Goal: Task Accomplishment & Management: Manage account settings

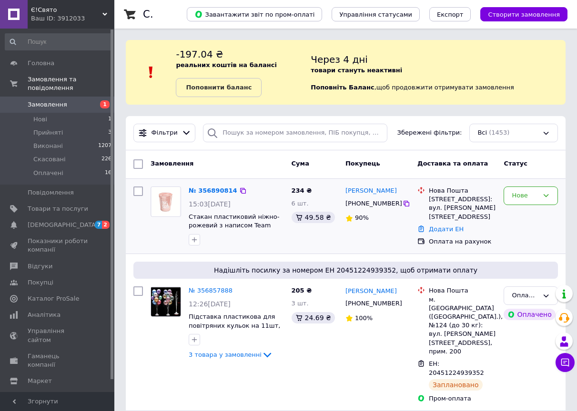
click at [541, 200] on div "Нове" at bounding box center [530, 196] width 54 height 19
click at [538, 268] on li "Оплачено" at bounding box center [530, 268] width 53 height 18
click at [538, 268] on span "Надішліть посилку за номером ЕН 20451224939352, щоб отримати оплату" at bounding box center [345, 271] width 417 height 10
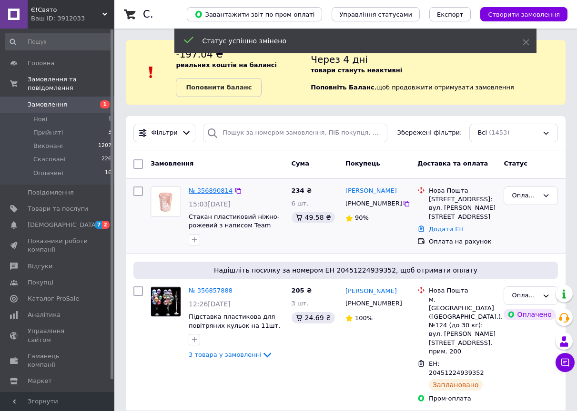
click at [205, 190] on link "№ 356890814" at bounding box center [211, 190] width 44 height 7
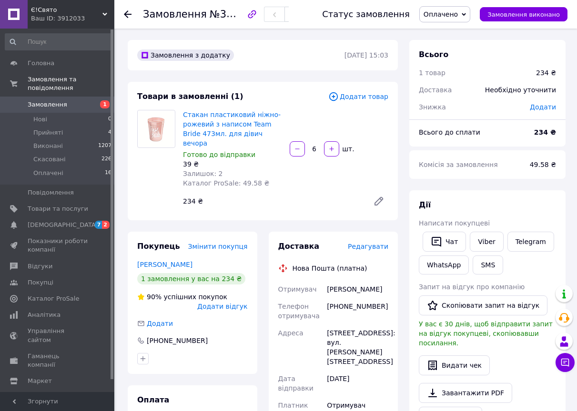
click at [377, 243] on span "Редагувати" at bounding box center [368, 247] width 40 height 8
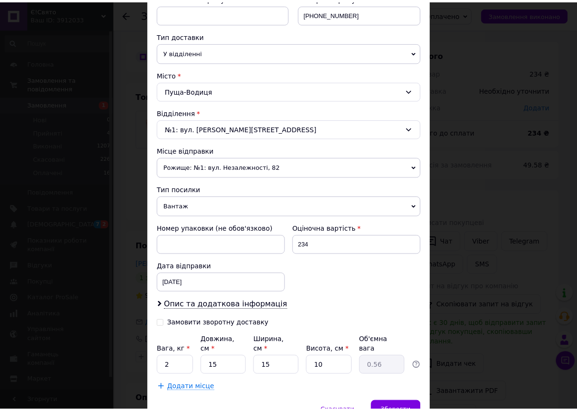
scroll to position [238, 0]
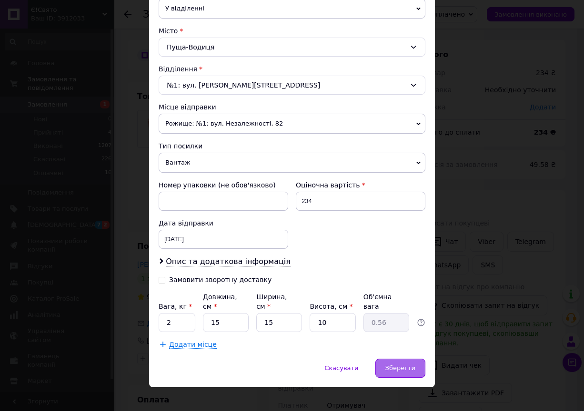
click at [401, 365] on span "Зберегти" at bounding box center [400, 368] width 30 height 7
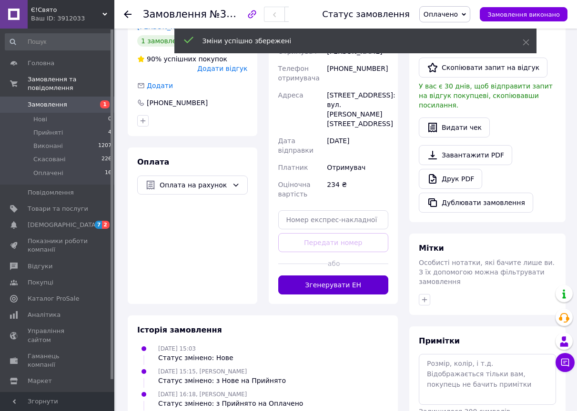
click at [347, 282] on button "Згенерувати ЕН" at bounding box center [333, 285] width 110 height 19
click at [347, 282] on div "Доставка Редагувати Нова Пошта (платна) Отримувач [PERSON_NAME] Телефон отримув…" at bounding box center [333, 148] width 110 height 291
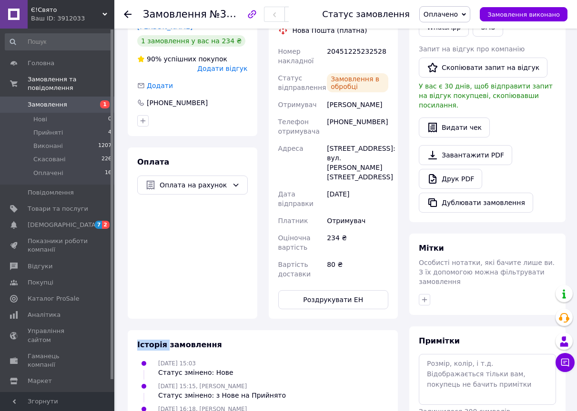
click at [54, 100] on span "Замовлення" at bounding box center [48, 104] width 40 height 9
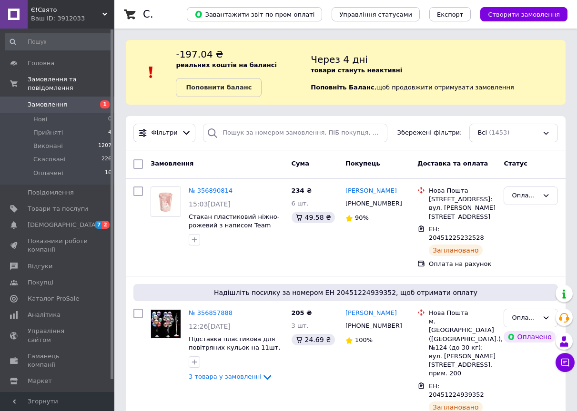
click at [62, 100] on span "Замовлення" at bounding box center [58, 104] width 60 height 9
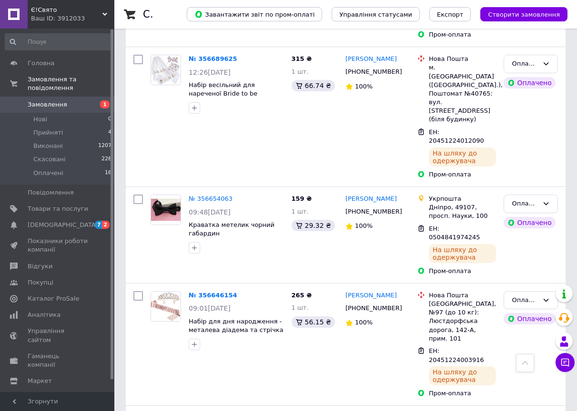
scroll to position [953, 0]
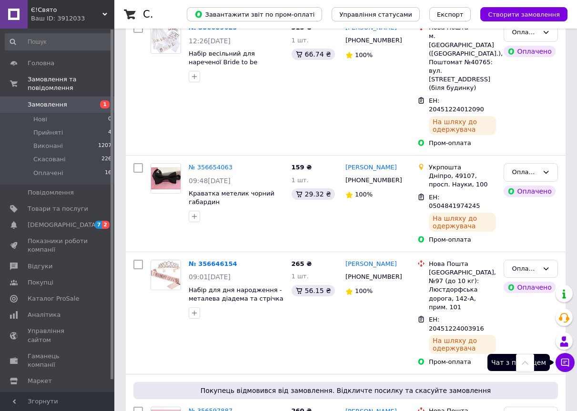
click at [564, 361] on icon at bounding box center [565, 363] width 8 height 8
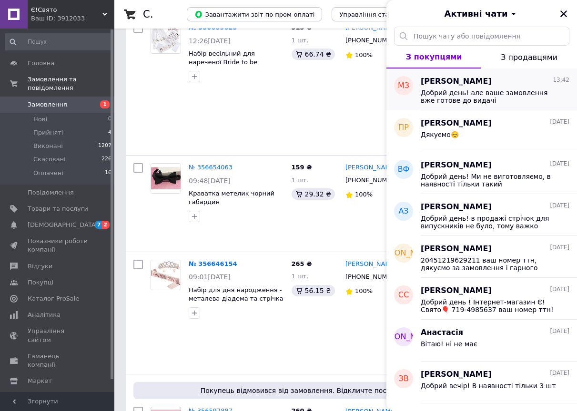
click at [507, 98] on span "Добрий день! але ваше замовлення вже готове до видачі" at bounding box center [488, 96] width 135 height 15
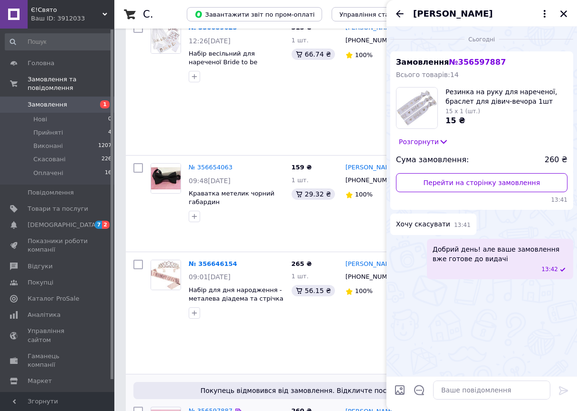
click at [119, 224] on div "Список замовлень Завантажити звіт по пром-оплаті Управління статусами Експорт С…" at bounding box center [345, 340] width 462 height 2586
click at [562, 12] on icon "Закрити" at bounding box center [563, 13] width 7 height 7
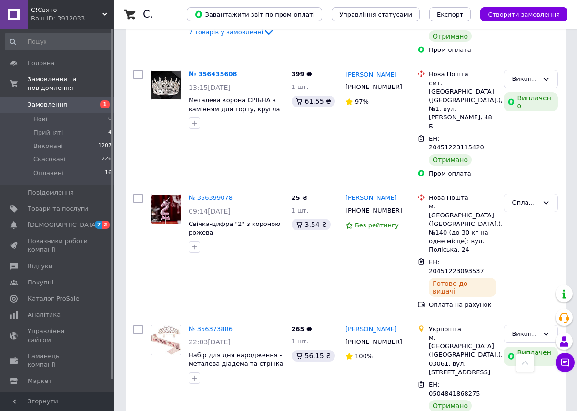
scroll to position [1735, 0]
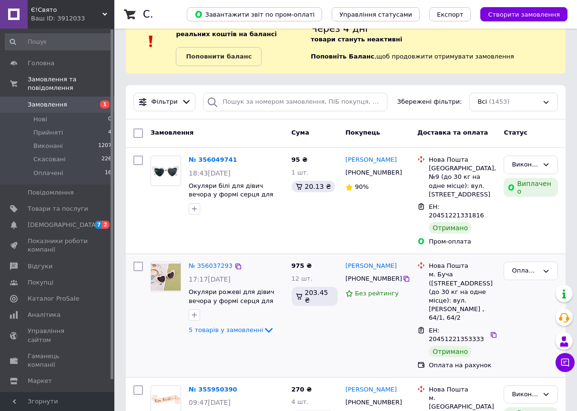
scroll to position [48, 0]
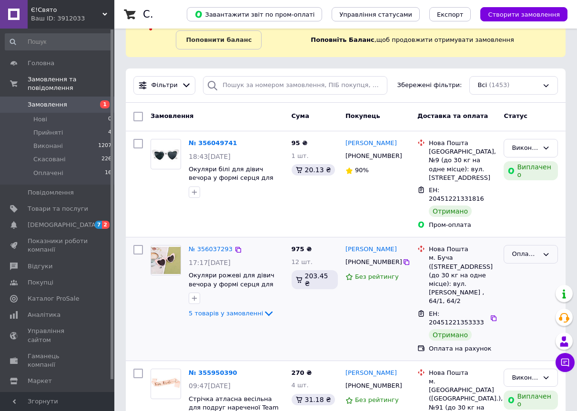
click at [541, 245] on div "Оплачено" at bounding box center [530, 254] width 54 height 19
click at [531, 283] on li "Виконано" at bounding box center [530, 292] width 53 height 18
click at [531, 273] on div at bounding box center [531, 299] width 62 height 116
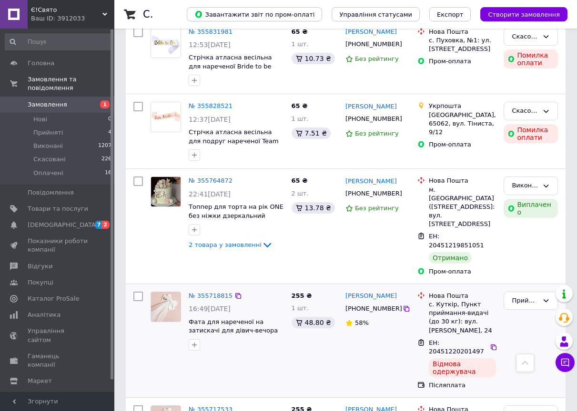
scroll to position [524, 0]
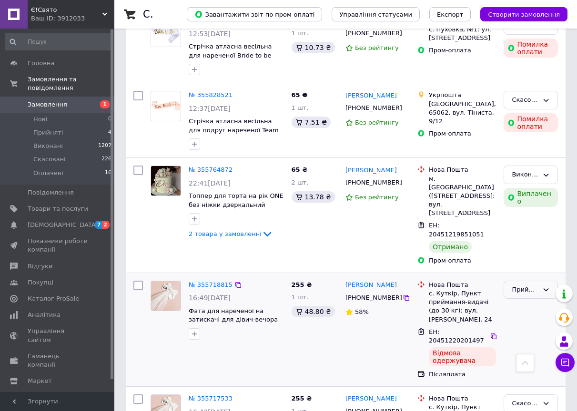
click at [550, 281] on div "Прийнято" at bounding box center [530, 290] width 54 height 19
click at [537, 319] on li "Скасовано" at bounding box center [530, 328] width 53 height 18
click at [537, 277] on div "Прийнято Виконано Скасовано Оплачено" at bounding box center [531, 330] width 62 height 106
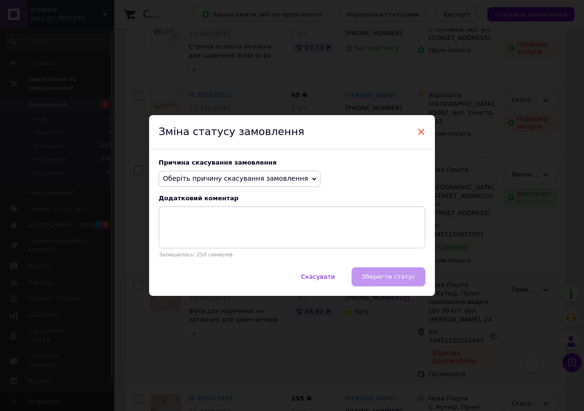
click at [420, 133] on span "×" at bounding box center [421, 132] width 9 height 16
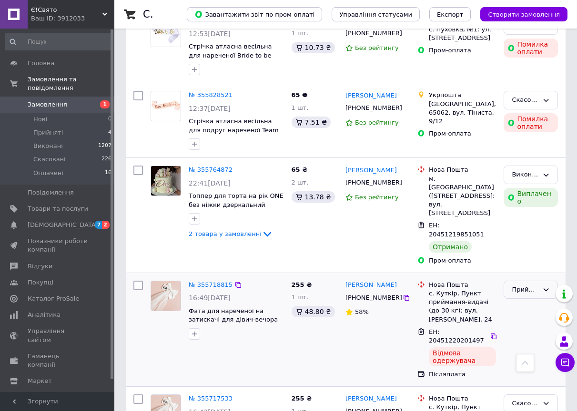
click at [550, 281] on div "Прийнято" at bounding box center [530, 290] width 54 height 19
click at [534, 301] on li "Виконано" at bounding box center [530, 310] width 53 height 18
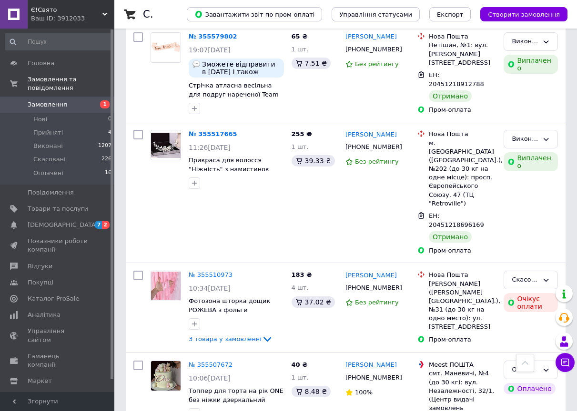
scroll to position [1334, 0]
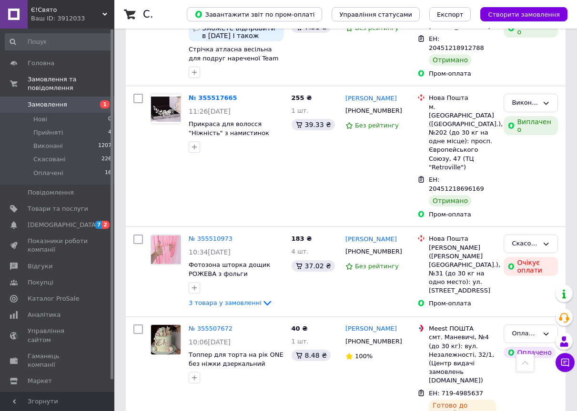
click at [96, 100] on span "1" at bounding box center [101, 104] width 26 height 9
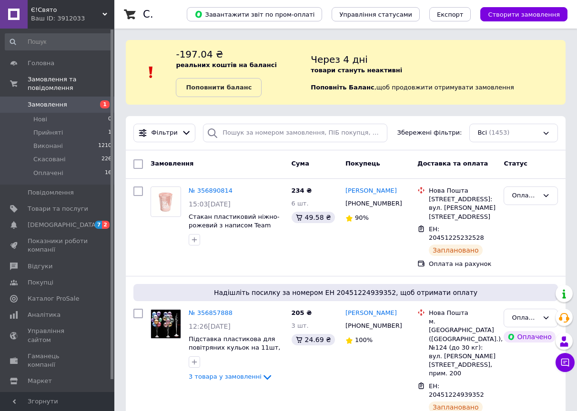
click at [60, 100] on span "Замовлення" at bounding box center [48, 104] width 40 height 9
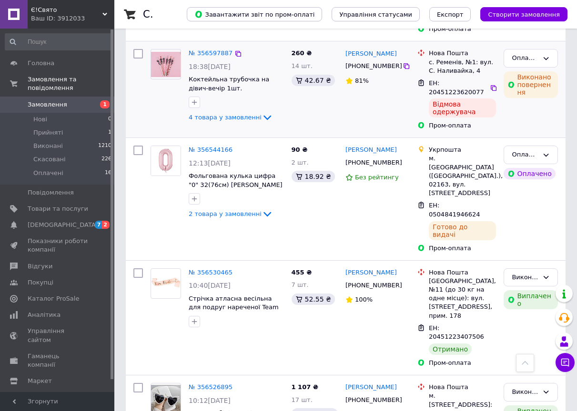
scroll to position [1476, 0]
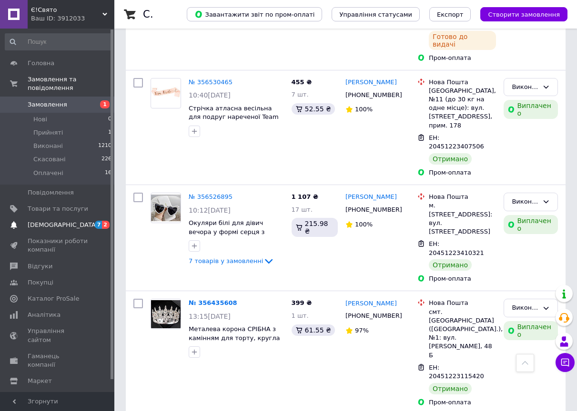
click at [91, 221] on span "7 2" at bounding box center [101, 225] width 26 height 9
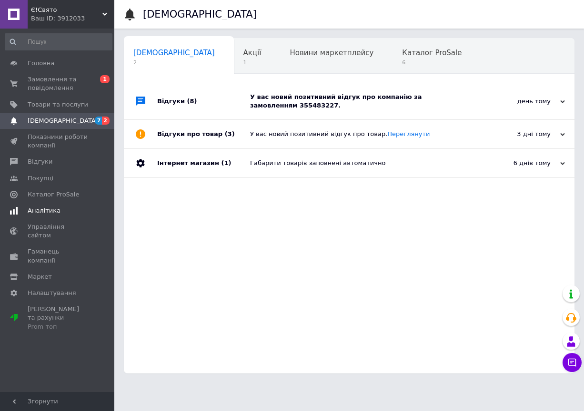
scroll to position [0, 5]
click at [331, 108] on div "У вас новий позитивний відгук про компанію за замовленням 355483227." at bounding box center [360, 101] width 220 height 17
click at [321, 107] on div "У вас новий позитивний відгук про компанію за замовленням 355483227." at bounding box center [360, 101] width 220 height 17
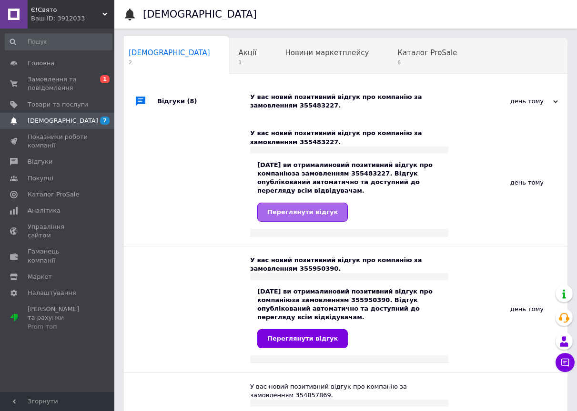
click at [314, 211] on span "Переглянути відгук" at bounding box center [302, 212] width 70 height 7
click at [80, 120] on span "[DEMOGRAPHIC_DATA]" at bounding box center [58, 121] width 60 height 9
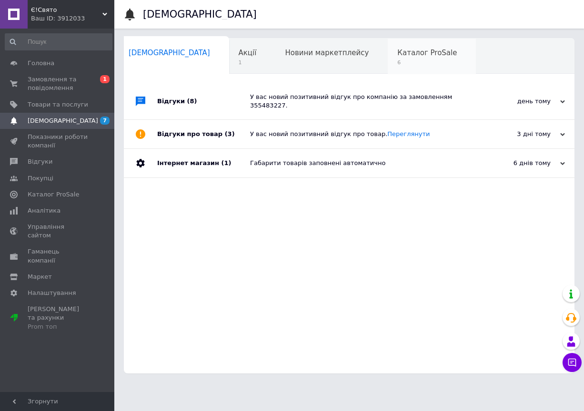
click at [388, 58] on div "Каталог ProSale 6" at bounding box center [432, 57] width 88 height 36
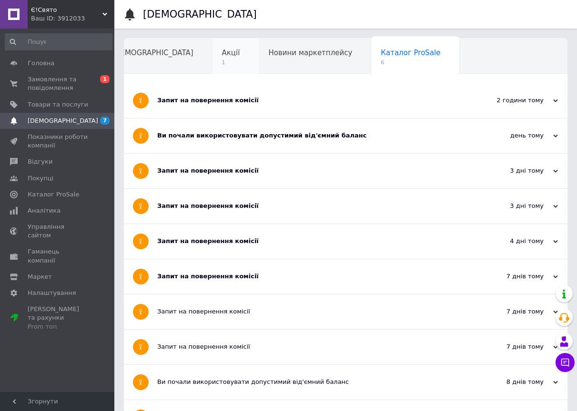
click at [222, 57] on span "Акції" at bounding box center [231, 53] width 18 height 9
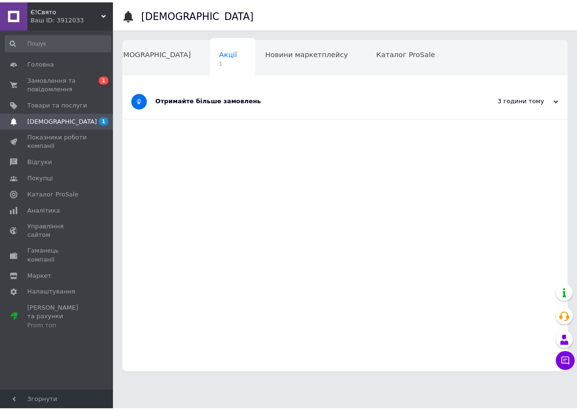
scroll to position [0, 21]
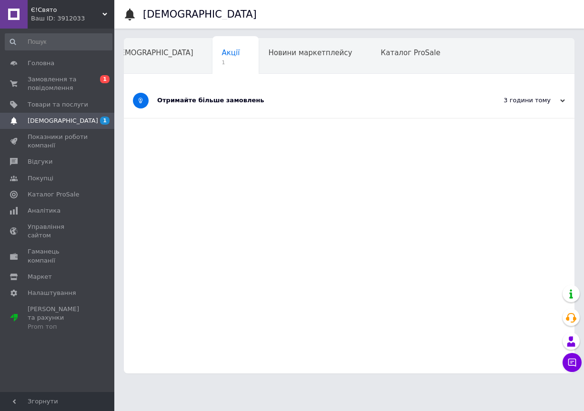
click at [217, 103] on div "Отримайте більше замовлень" at bounding box center [313, 100] width 312 height 9
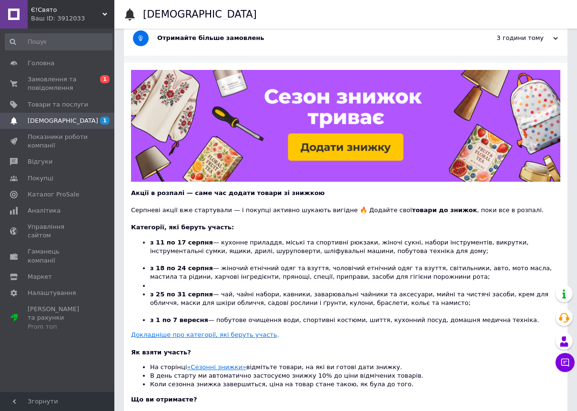
scroll to position [153, 0]
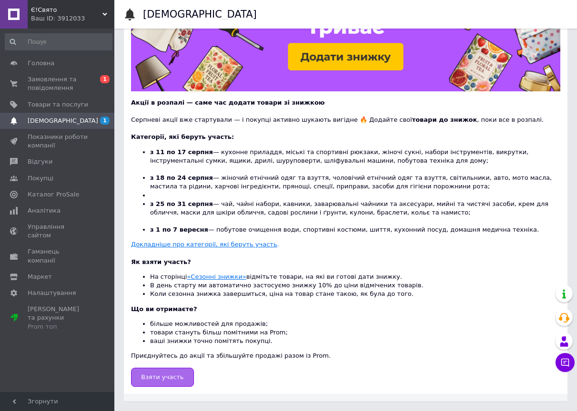
click at [172, 372] on link "Взяти участь" at bounding box center [162, 377] width 63 height 19
click at [75, 123] on span "[DEMOGRAPHIC_DATA]" at bounding box center [58, 121] width 60 height 9
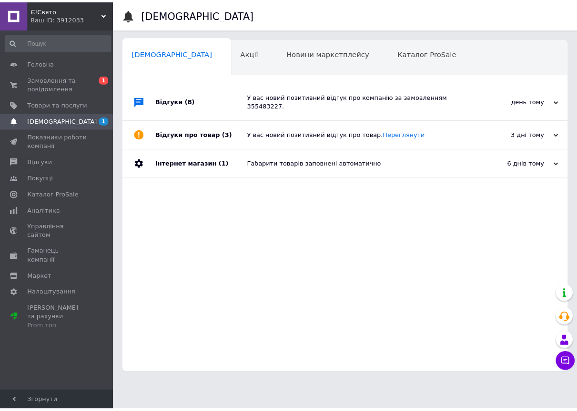
scroll to position [0, 5]
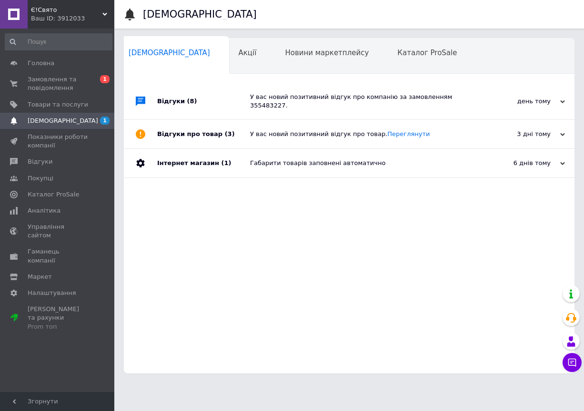
click at [345, 258] on div "Відгуки (8) У вас новий позитивний відгук про компанію за замовленням 355483227…" at bounding box center [349, 228] width 451 height 291
click at [551, 101] on div "день тому" at bounding box center [517, 101] width 95 height 9
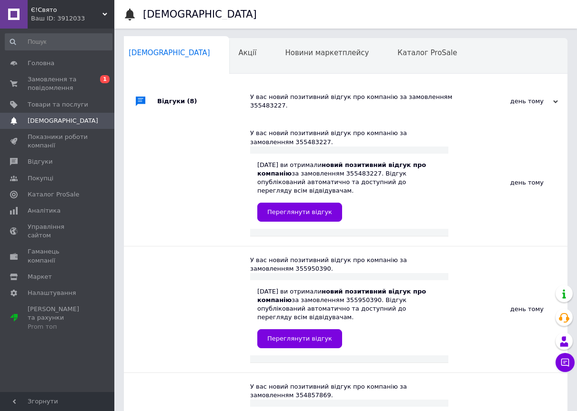
click at [564, 101] on div "день тому [DATE]" at bounding box center [514, 101] width 105 height 36
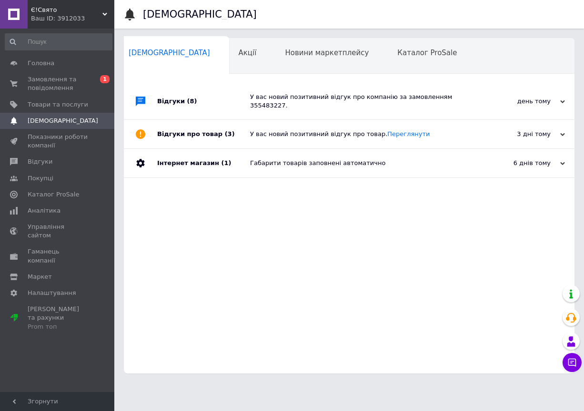
click at [549, 97] on div "день тому" at bounding box center [517, 101] width 95 height 9
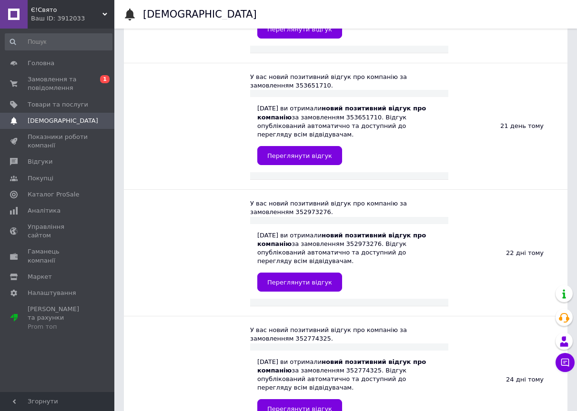
scroll to position [714, 0]
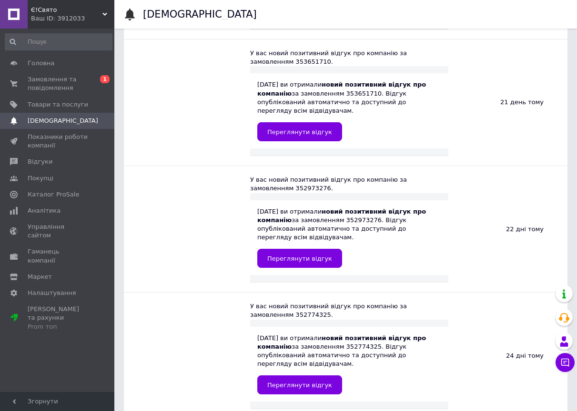
click at [71, 90] on span "Замовлення та повідомлення" at bounding box center [58, 83] width 60 height 17
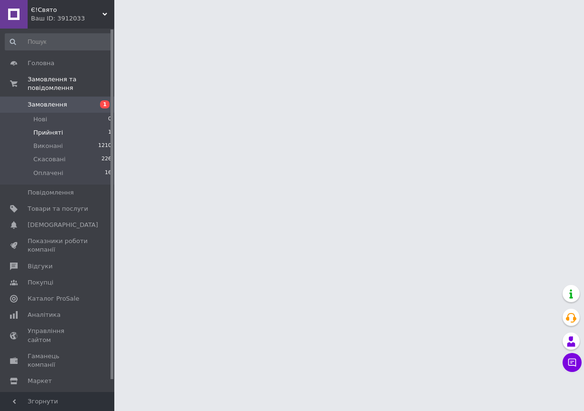
click at [61, 130] on li "Прийняті 1" at bounding box center [58, 132] width 117 height 13
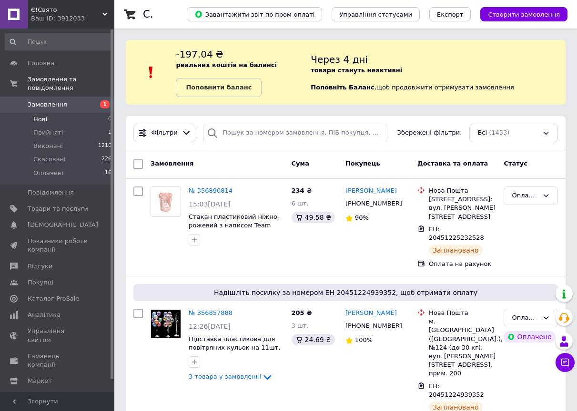
click at [58, 113] on li "Нові 0" at bounding box center [58, 119] width 117 height 13
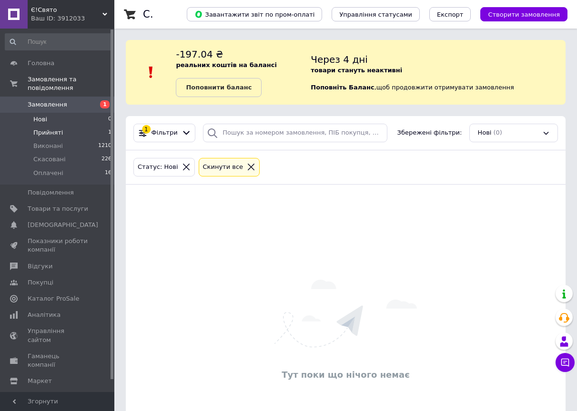
click at [57, 129] on span "Прийняті" at bounding box center [48, 133] width 30 height 9
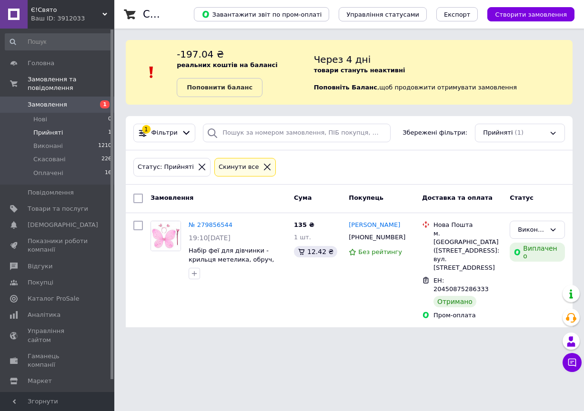
click at [53, 100] on span "Замовлення" at bounding box center [48, 104] width 40 height 9
